Goal: Transaction & Acquisition: Purchase product/service

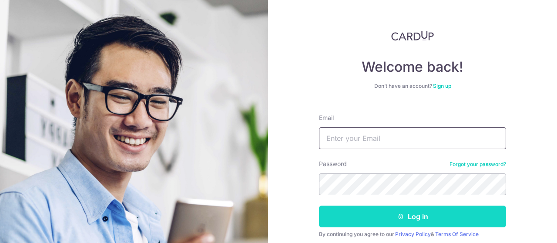
type input "nionides@gmail.com"
click at [376, 222] on button "Log in" at bounding box center [412, 217] width 187 height 22
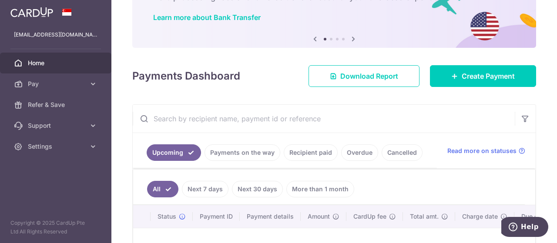
scroll to position [131, 0]
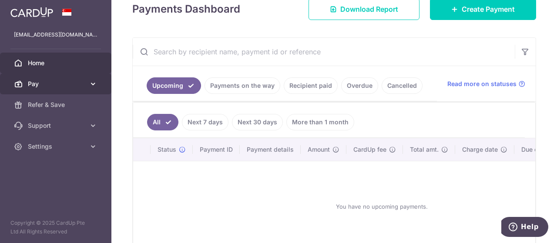
click at [47, 89] on link "Pay" at bounding box center [55, 84] width 111 height 21
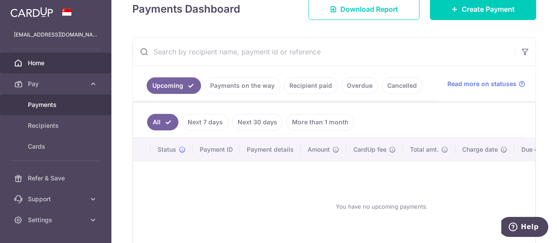
click at [51, 107] on span "Payments" at bounding box center [56, 105] width 57 height 9
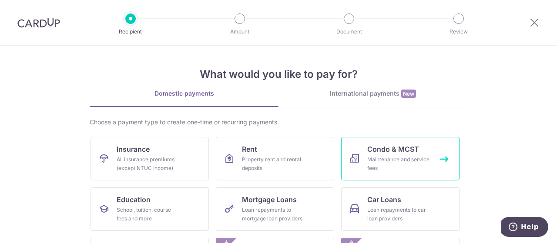
click at [381, 142] on link "Condo & MCST Maintenance and service fees" at bounding box center [400, 159] width 118 height 44
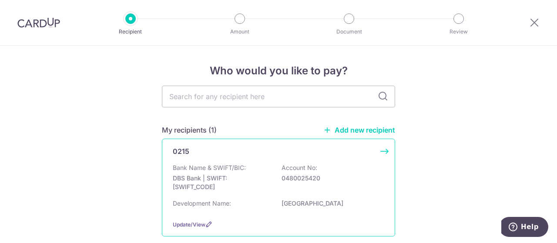
click at [217, 183] on p "DBS Bank | SWIFT: DBSSSGSGXXX" at bounding box center [222, 182] width 98 height 17
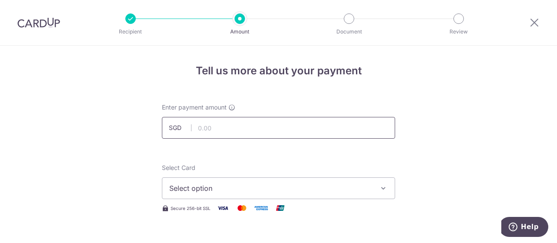
click at [223, 131] on input "text" at bounding box center [278, 128] width 233 height 22
type input "1,155.00"
click at [310, 182] on button "Select option" at bounding box center [278, 189] width 233 height 22
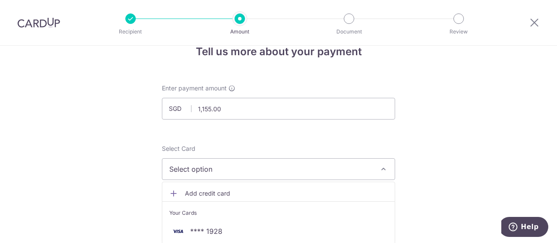
scroll to position [87, 0]
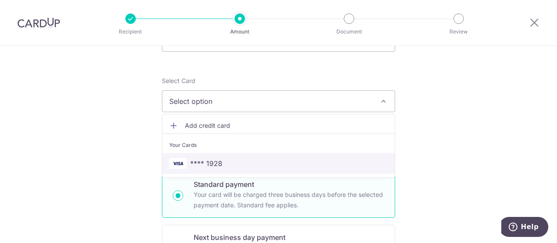
click at [215, 162] on span "**** 1928" at bounding box center [206, 164] width 32 height 10
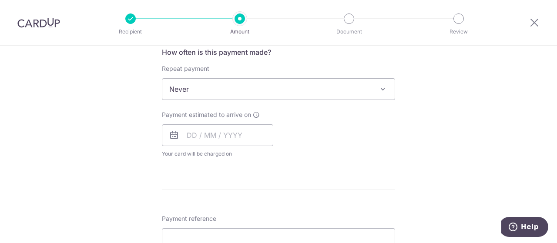
scroll to position [348, 0]
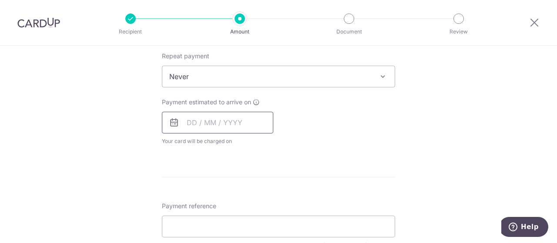
click at [198, 121] on input "text" at bounding box center [217, 123] width 111 height 22
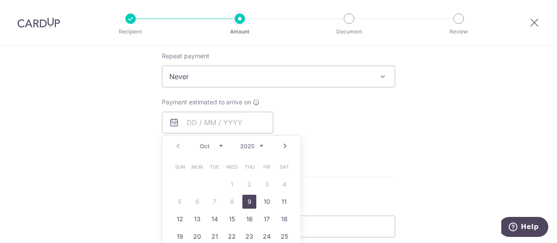
click at [249, 200] on link "9" at bounding box center [250, 202] width 14 height 14
type input "[DATE]"
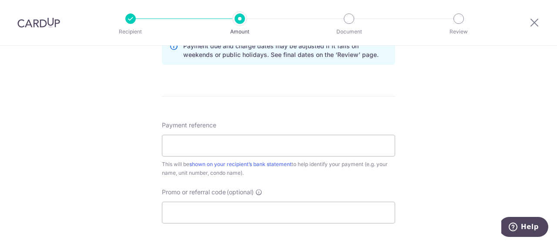
scroll to position [479, 0]
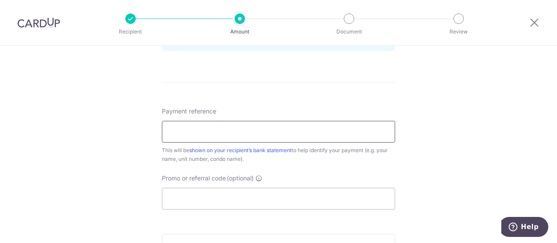
click at [295, 130] on input "Payment reference" at bounding box center [278, 132] width 233 height 22
click at [240, 135] on input "Payment reference" at bounding box center [278, 132] width 233 height 22
type input "BLK19-0525"
click at [226, 195] on input "Promo or referral code (optional)" at bounding box center [278, 199] width 233 height 22
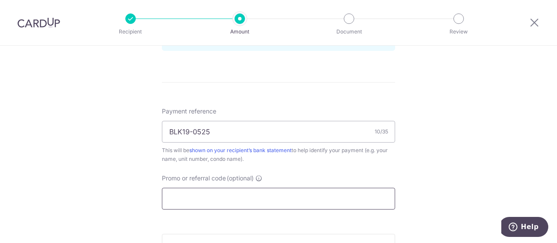
paste input "3HOME25R"
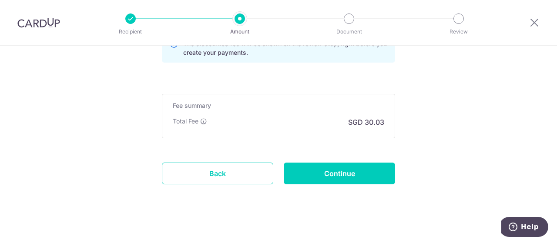
scroll to position [662, 0]
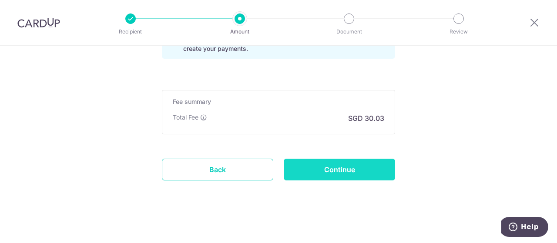
type input "3HOME25R"
click at [337, 169] on input "Continue" at bounding box center [339, 170] width 111 height 22
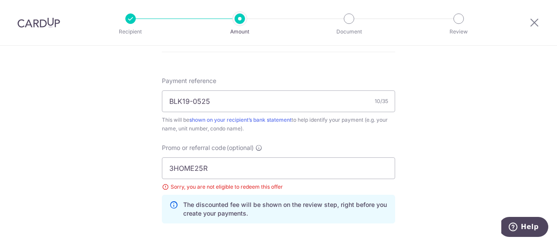
scroll to position [523, 0]
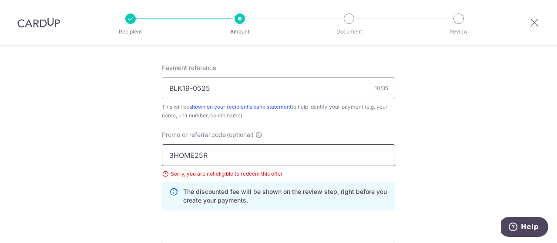
drag, startPoint x: 237, startPoint y: 150, endPoint x: 135, endPoint y: 146, distance: 101.5
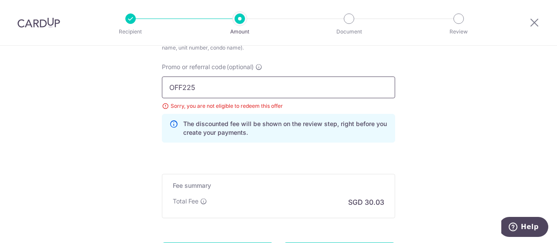
scroll to position [653, 0]
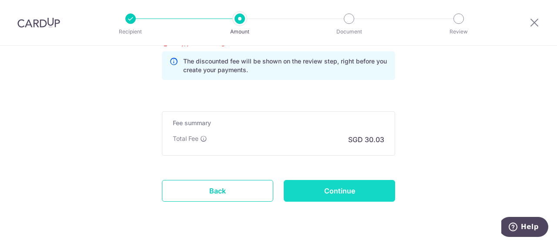
type input "OFF225"
click at [355, 187] on input "Continue" at bounding box center [339, 191] width 111 height 22
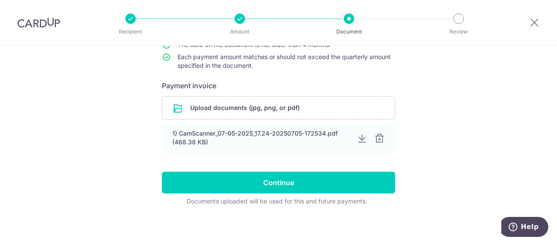
scroll to position [136, 0]
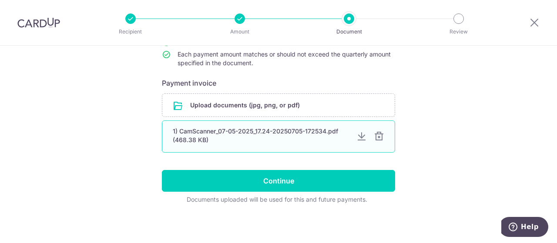
click at [377, 134] on div at bounding box center [379, 137] width 10 height 10
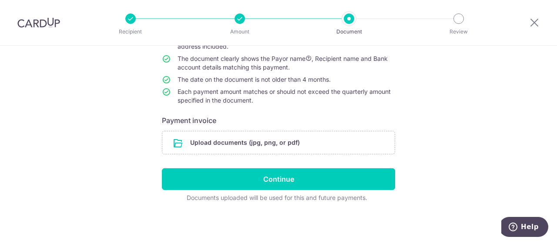
scroll to position [98, 0]
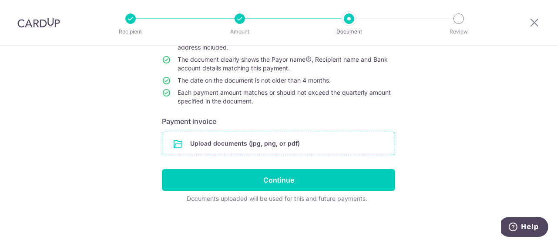
click at [251, 142] on input "file" at bounding box center [278, 143] width 233 height 23
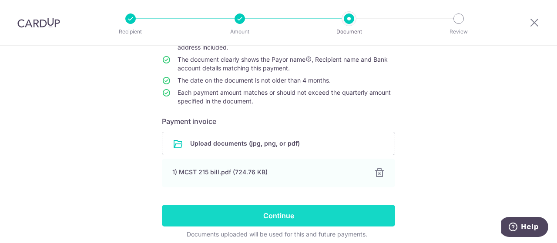
click at [292, 213] on input "Continue" at bounding box center [278, 216] width 233 height 22
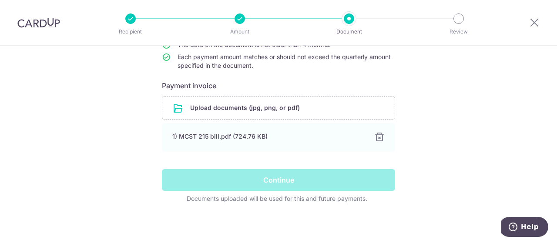
scroll to position [58, 0]
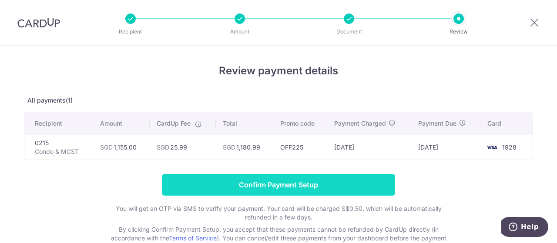
click at [269, 180] on input "Confirm Payment Setup" at bounding box center [278, 185] width 233 height 22
